Goal: Navigation & Orientation: Find specific page/section

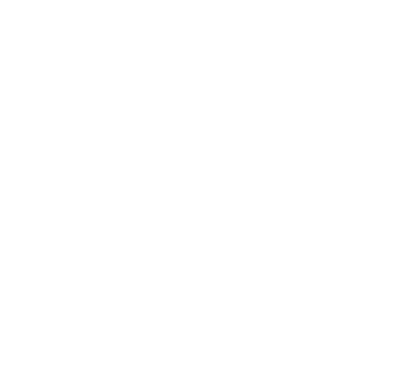
scroll to position [2906, 0]
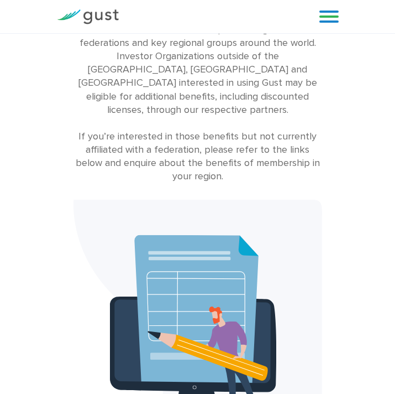
scroll to position [89, 0]
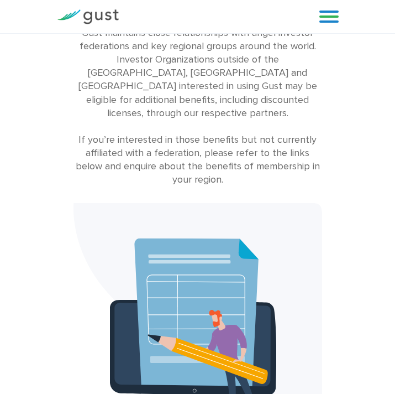
click at [331, 13] on link at bounding box center [329, 16] width 19 height 17
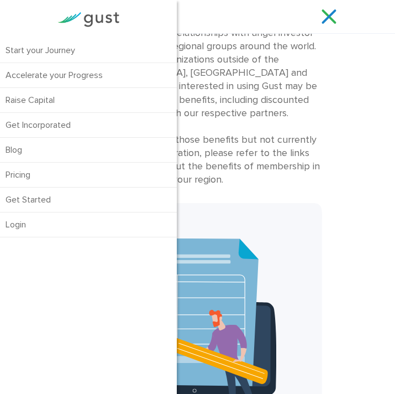
click at [62, 228] on link "Login" at bounding box center [88, 224] width 177 height 24
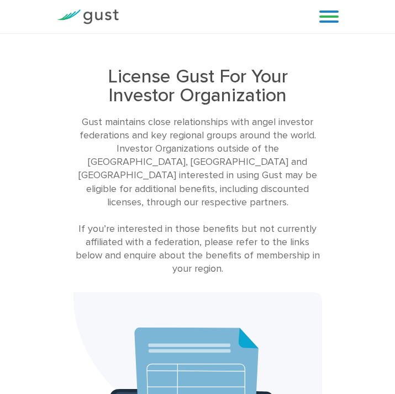
click at [328, 19] on link at bounding box center [329, 16] width 19 height 17
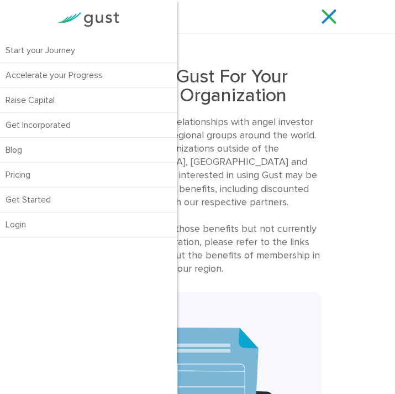
click at [302, 122] on div "Gust maintains close relationships with angel investor federations and key regi…" at bounding box center [198, 196] width 249 height 160
click at [240, 133] on div "Gust maintains close relationships with angel investor federations and key regi…" at bounding box center [198, 196] width 249 height 160
click at [330, 17] on link at bounding box center [329, 16] width 19 height 17
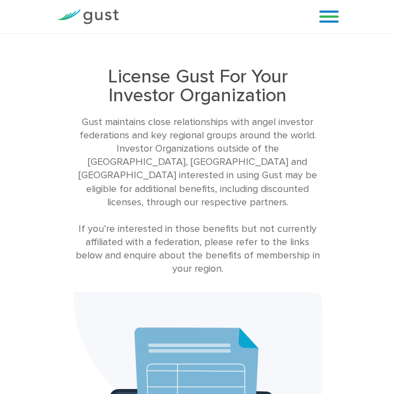
click at [330, 14] on link at bounding box center [329, 16] width 19 height 17
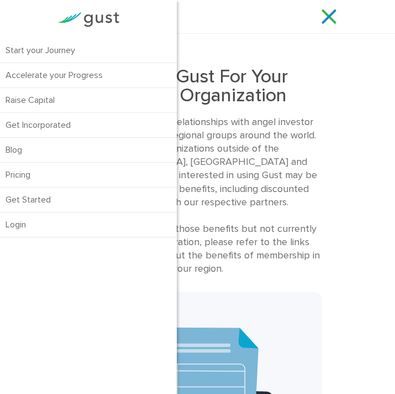
click at [316, 114] on div "License Gust For Your Investor Organization Gust maintains close relationships …" at bounding box center [198, 171] width 249 height 208
click at [218, 28] on div "Start your Journey Accelerate your Progress Raise Capital Get Incorporated Blog…" at bounding box center [198, 16] width 299 height 33
click at [278, 143] on div "Gust maintains close relationships with angel investor federations and key regi…" at bounding box center [198, 196] width 249 height 160
click at [226, 203] on div "Gust maintains close relationships with angel investor federations and key regi…" at bounding box center [198, 196] width 249 height 160
click at [332, 17] on link at bounding box center [329, 16] width 19 height 17
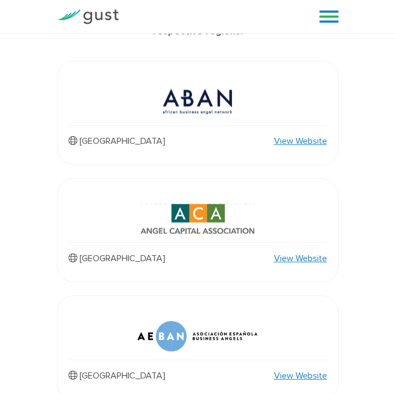
scroll to position [576, 0]
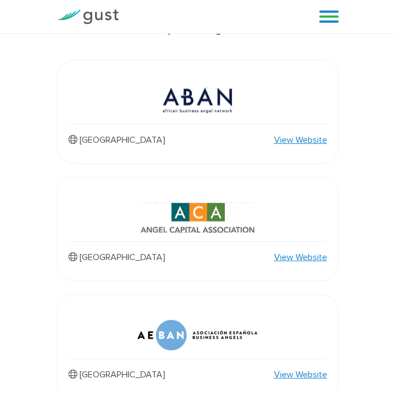
click at [327, 15] on link at bounding box center [329, 16] width 19 height 17
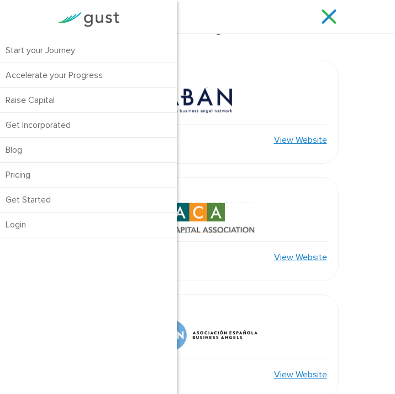
click at [247, 143] on div "Africa View Website" at bounding box center [198, 112] width 282 height 104
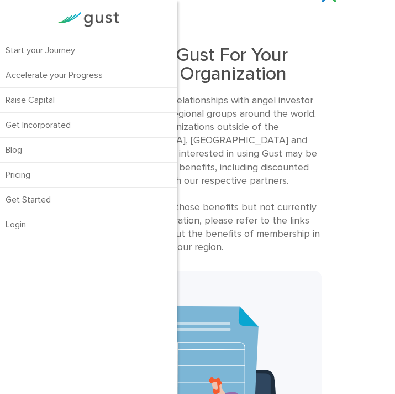
scroll to position [51, 0]
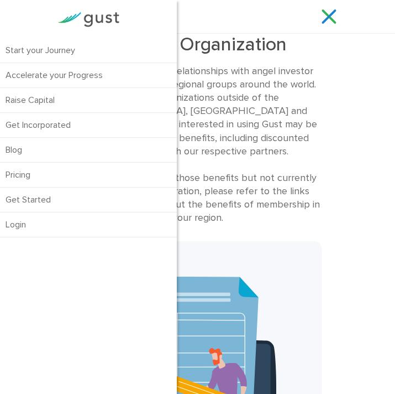
click at [330, 19] on link at bounding box center [329, 16] width 19 height 17
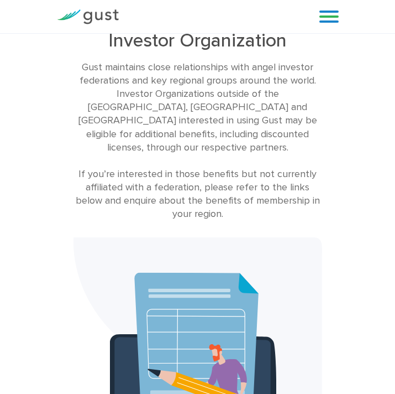
scroll to position [0, 0]
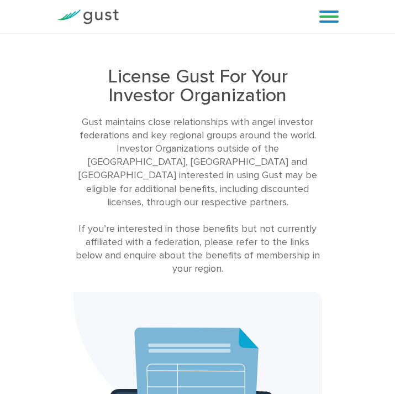
click at [336, 15] on link at bounding box center [329, 16] width 19 height 17
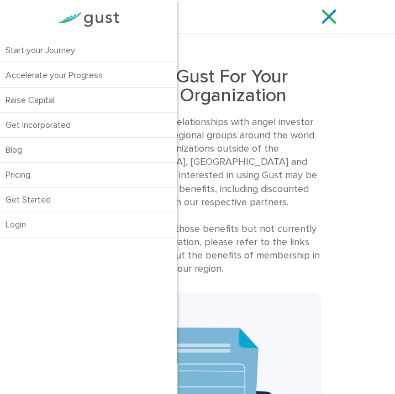
click at [53, 43] on link "Start your Journey" at bounding box center [88, 50] width 177 height 24
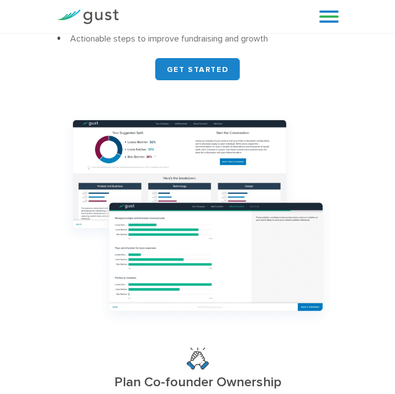
scroll to position [676, 0]
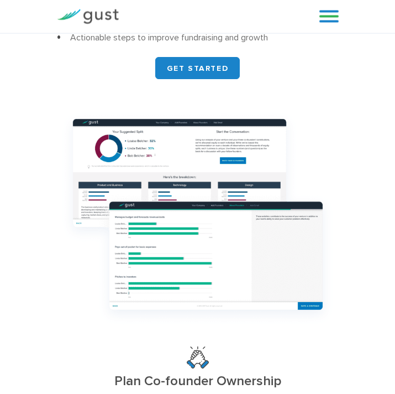
click at [198, 70] on link "GET STARTED" at bounding box center [197, 68] width 85 height 22
